Goal: Check status: Check status

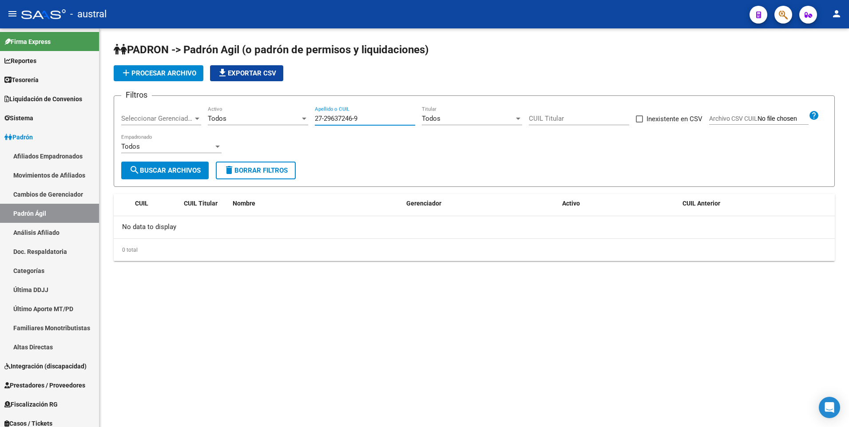
click at [383, 120] on input "27-29637246-9" at bounding box center [365, 119] width 100 height 8
drag, startPoint x: 383, startPoint y: 120, endPoint x: 313, endPoint y: 120, distance: 70.6
click at [313, 120] on div "Filtros Seleccionar Gerenciador Seleccionar Gerenciador Todos Activo 27-2963724…" at bounding box center [474, 132] width 706 height 59
paste input "3251891524"
type input "23251891524"
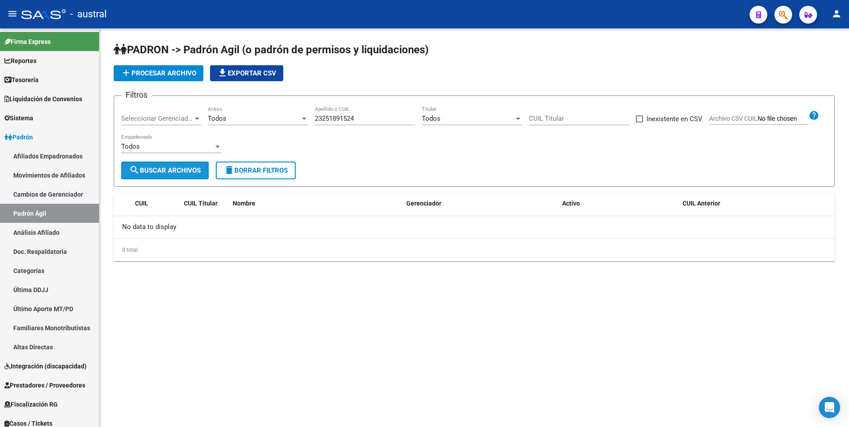
click at [192, 166] on span "search Buscar Archivos" at bounding box center [164, 170] width 71 height 8
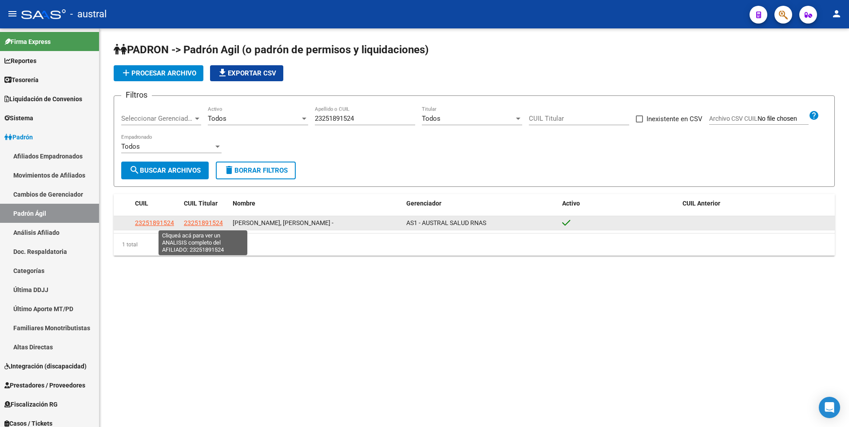
click at [201, 223] on span "23251891524" at bounding box center [203, 222] width 39 height 7
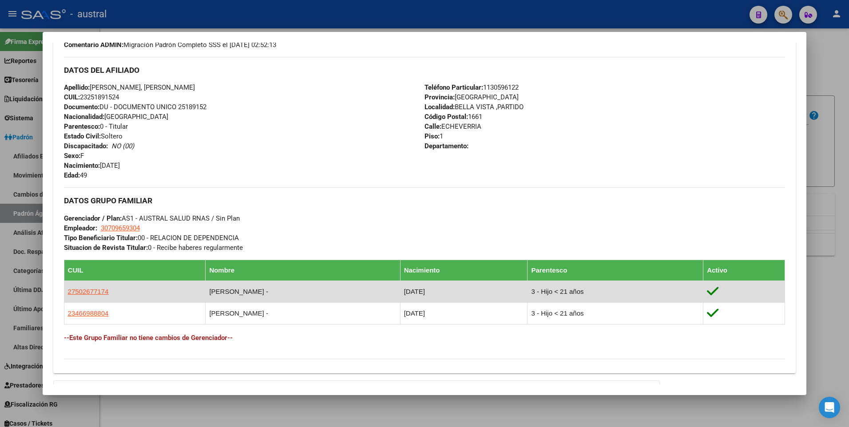
scroll to position [386, 0]
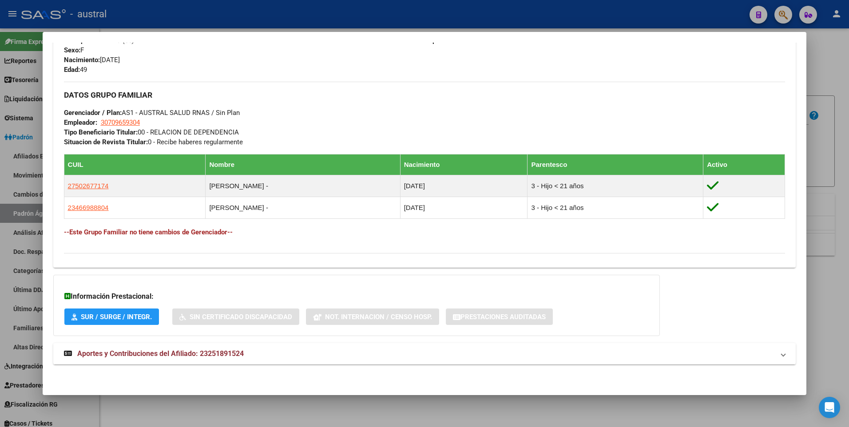
click at [142, 355] on span "Aportes y Contribuciones del Afiliado: 23251891524" at bounding box center [160, 353] width 166 height 8
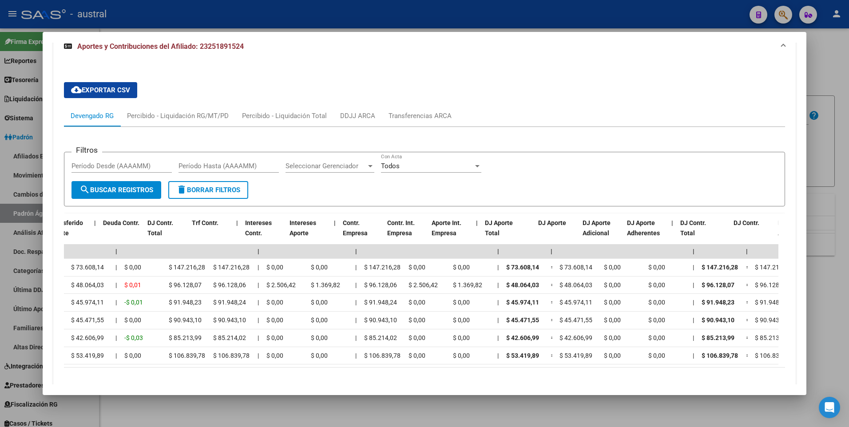
scroll to position [0, 496]
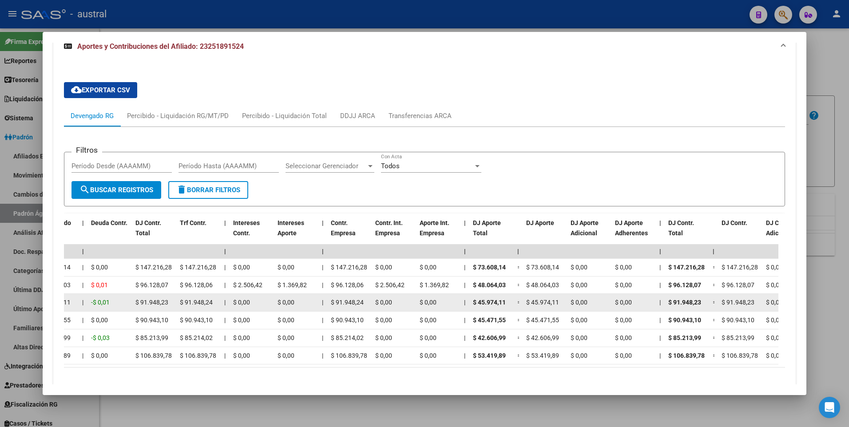
drag, startPoint x: 474, startPoint y: 305, endPoint x: 622, endPoint y: 305, distance: 148.3
click at [622, 305] on div "202504 30709659304 $ 0,00 | | $ 0,00 -$ 0,01 $ 137.922,34 $ 137.922,35 | $ 0,00…" at bounding box center [509, 303] width 1882 height 18
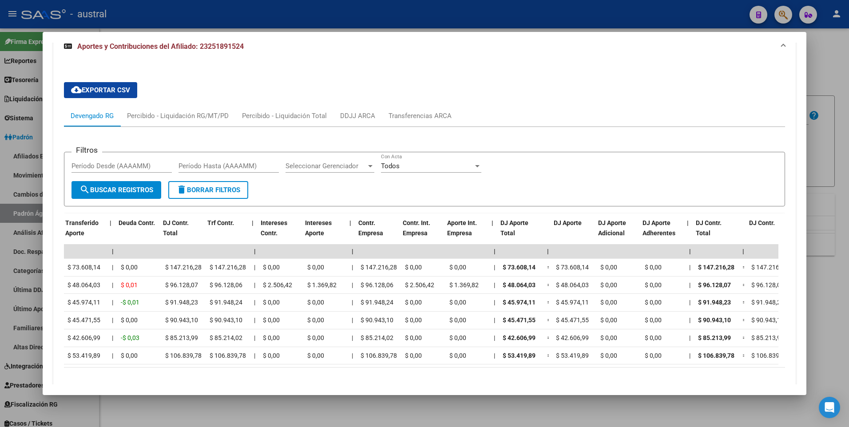
scroll to position [0, 475]
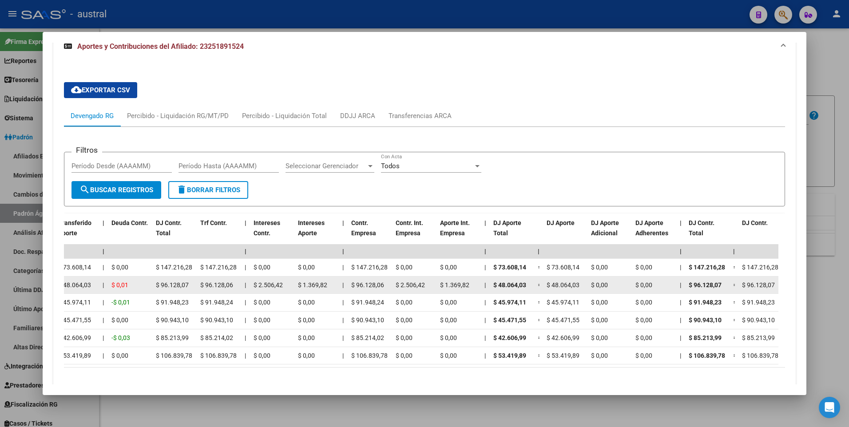
click at [283, 287] on div "$ 2.506,42" at bounding box center [271, 285] width 37 height 10
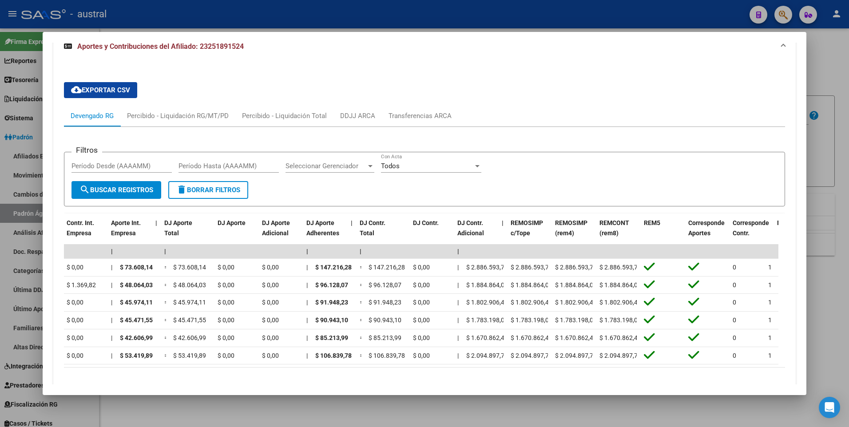
scroll to position [0, 799]
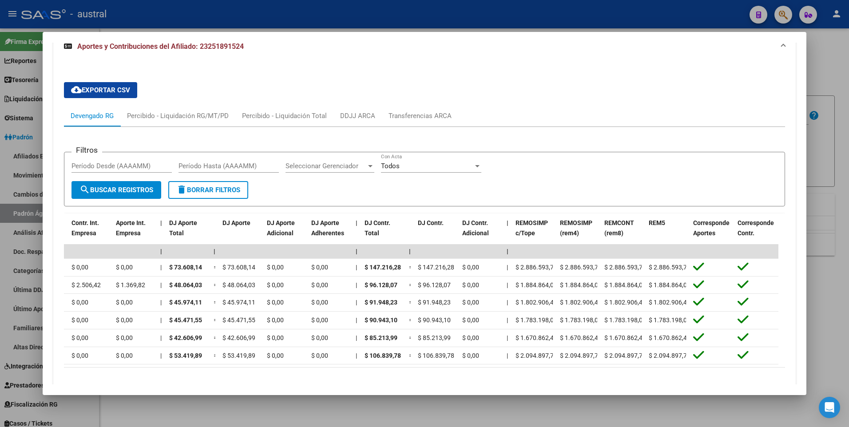
click at [831, 52] on div at bounding box center [424, 213] width 849 height 427
